Goal: Task Accomplishment & Management: Use online tool/utility

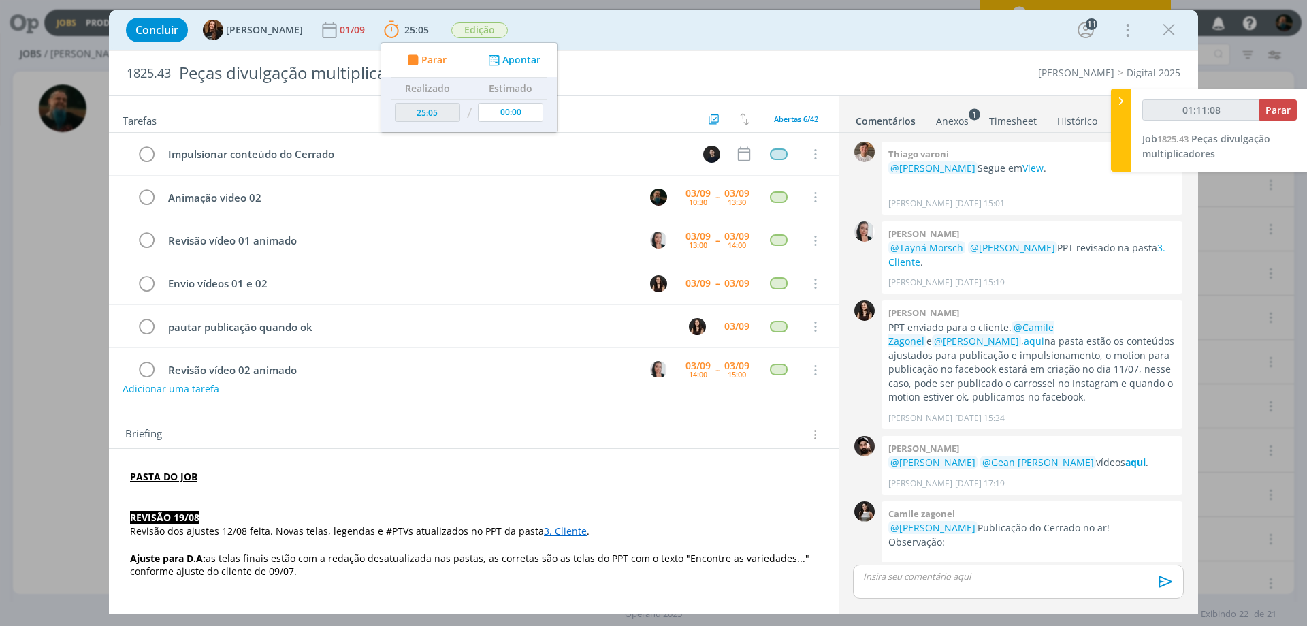
scroll to position [1429, 0]
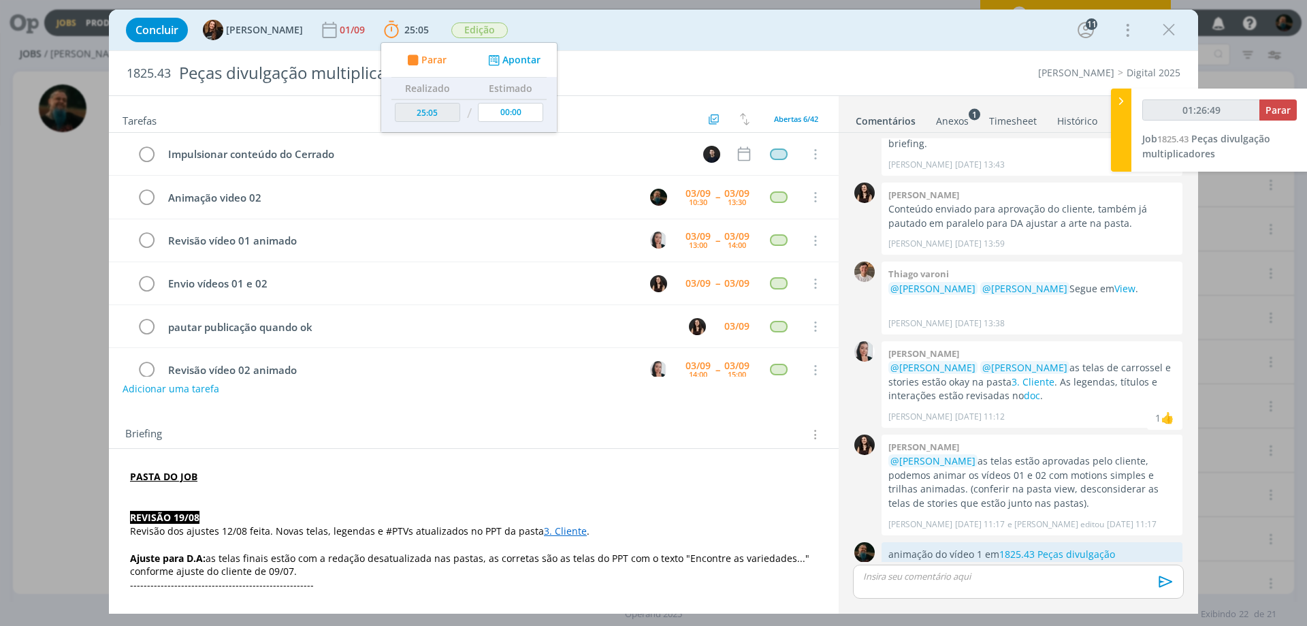
type input "01:26:50"
click at [1282, 112] on span "Parar" at bounding box center [1277, 109] width 25 height 13
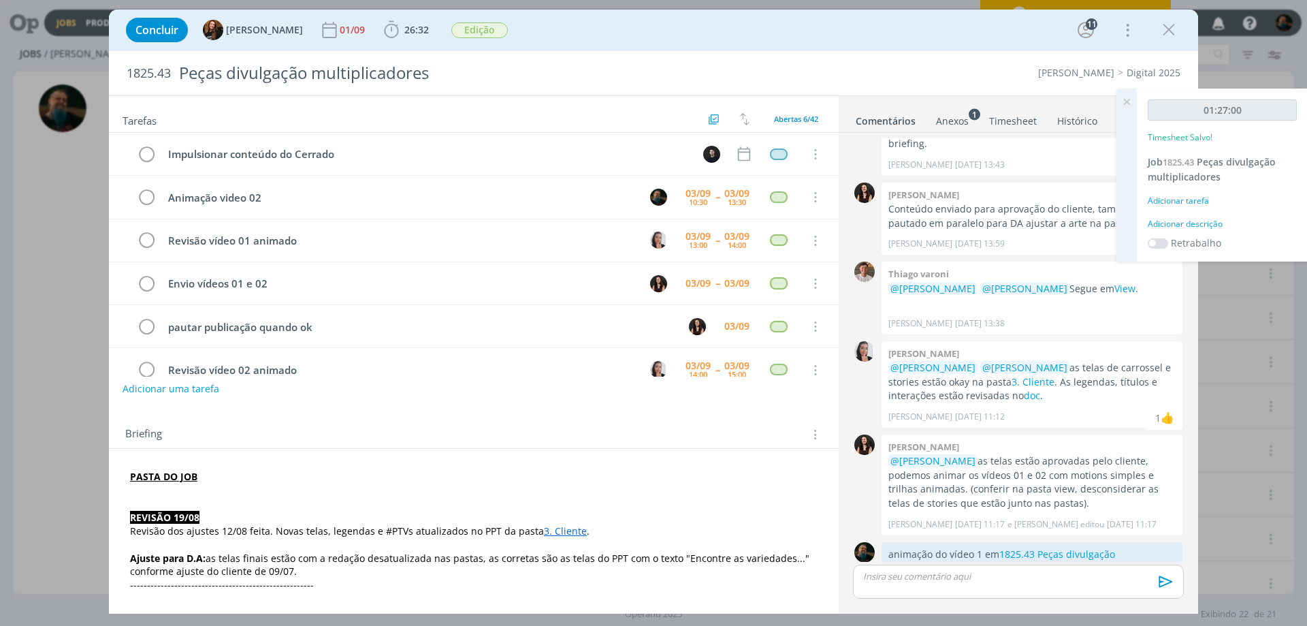
click at [1203, 225] on div "Adicionar descrição" at bounding box center [1222, 224] width 149 height 12
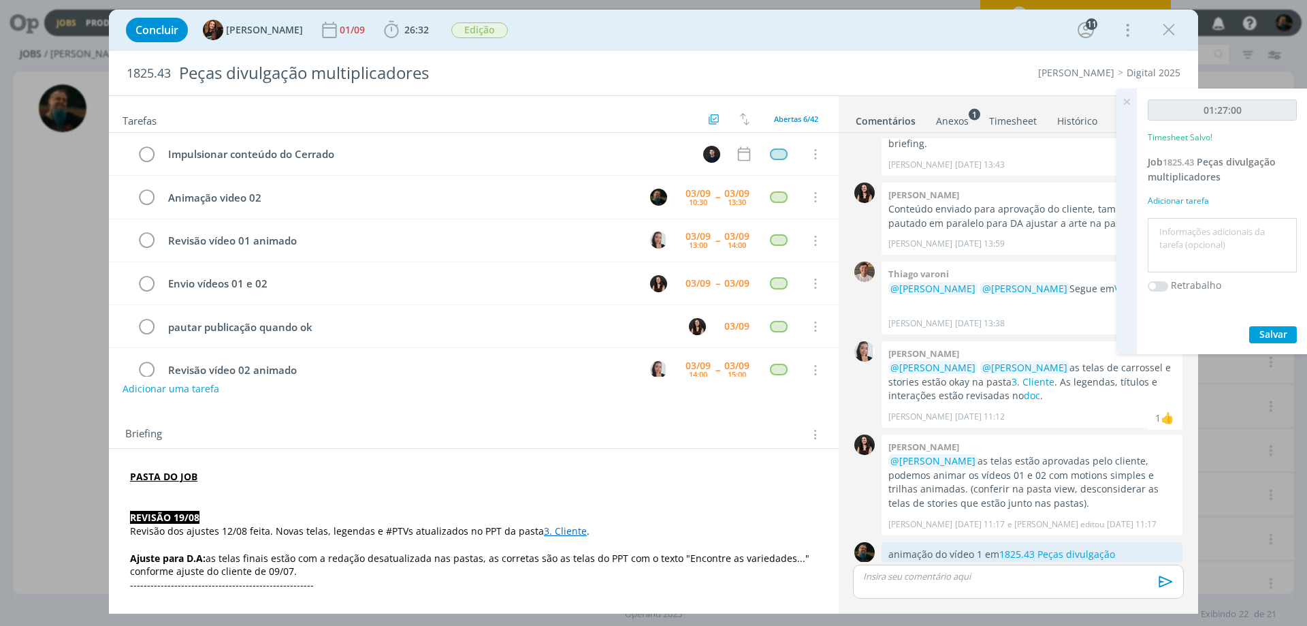
click at [1207, 232] on textarea at bounding box center [1222, 245] width 142 height 48
type textarea "motion vídeo2"
click at [1280, 332] on span "Salvar" at bounding box center [1273, 333] width 28 height 13
click at [1127, 98] on icon at bounding box center [1126, 101] width 25 height 27
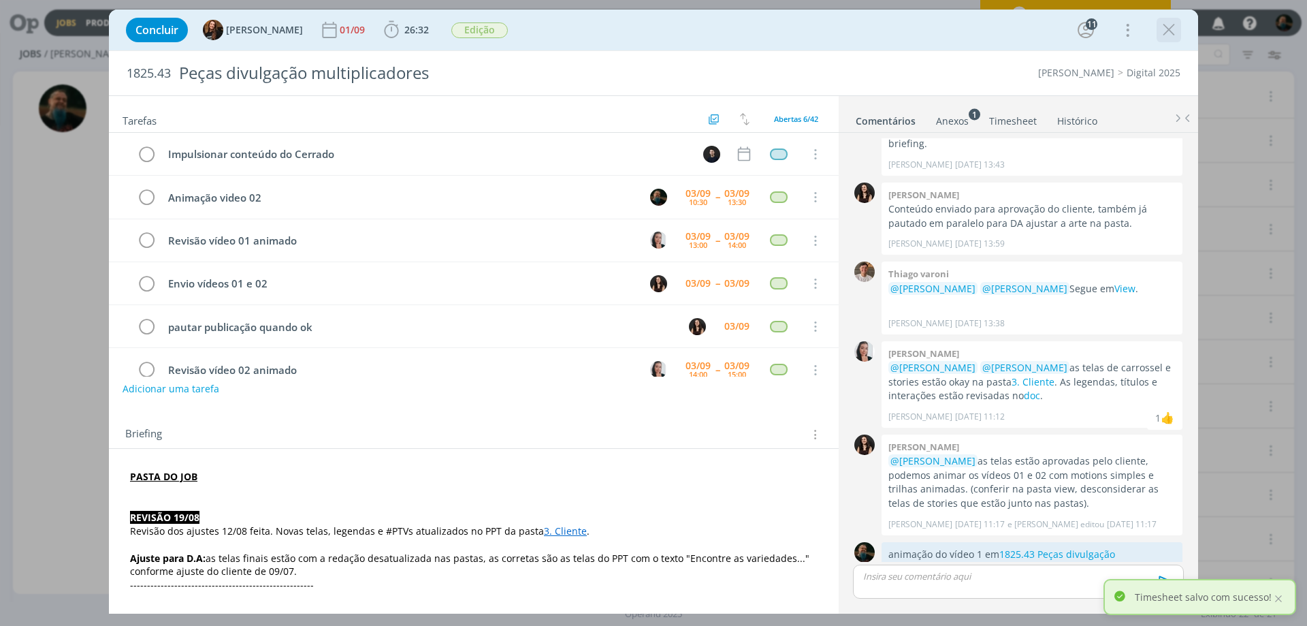
click at [1167, 33] on icon "dialog" at bounding box center [1169, 30] width 20 height 20
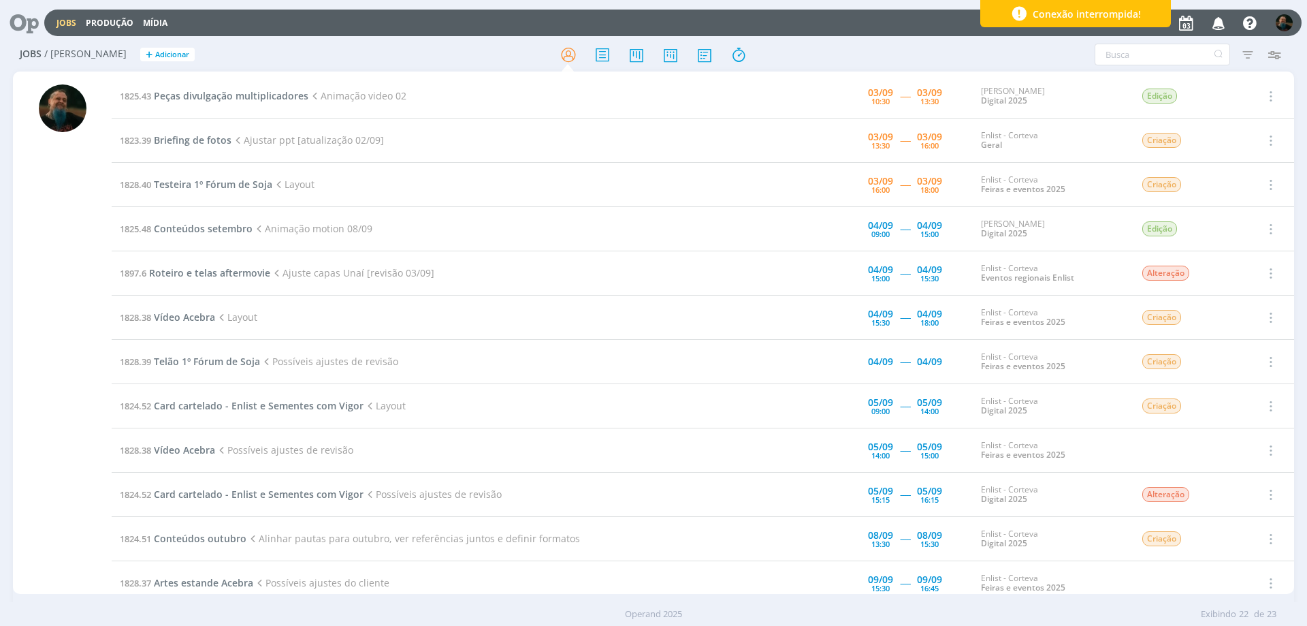
click at [1152, 17] on div "Conexão interrompida!" at bounding box center [1075, 13] width 191 height 27
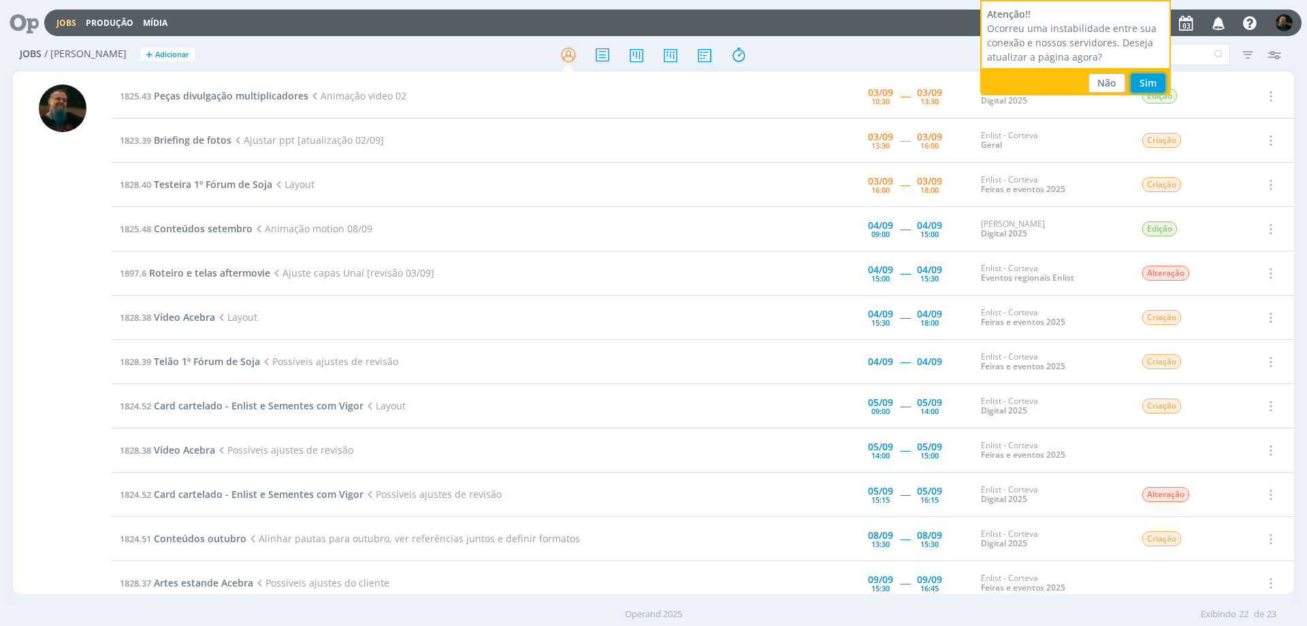
click at [1149, 81] on button "Sim" at bounding box center [1148, 83] width 35 height 19
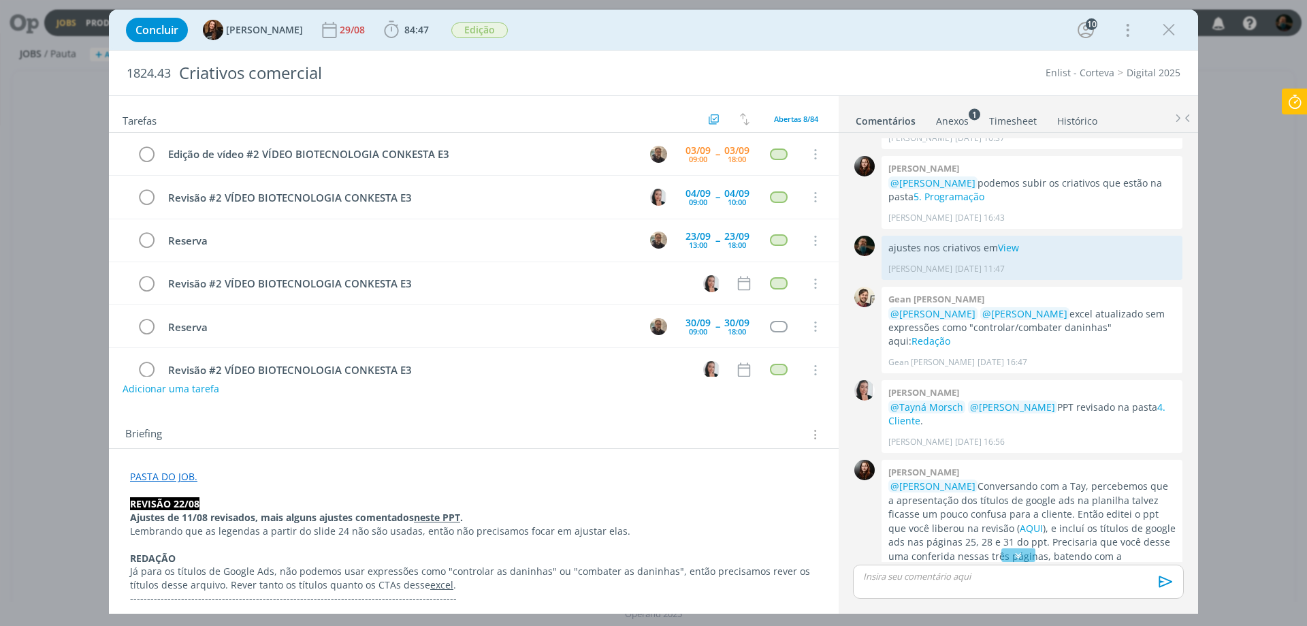
scroll to position [1105, 0]
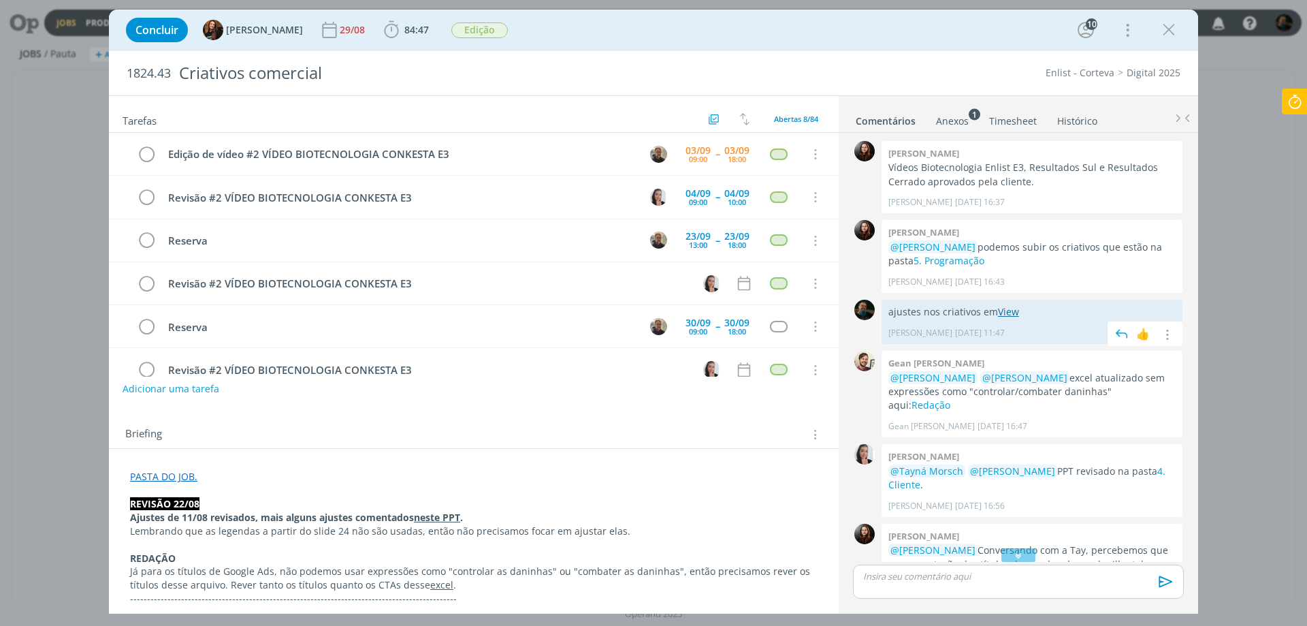
click at [1008, 305] on link "View" at bounding box center [1008, 311] width 21 height 13
